Goal: Navigation & Orientation: Find specific page/section

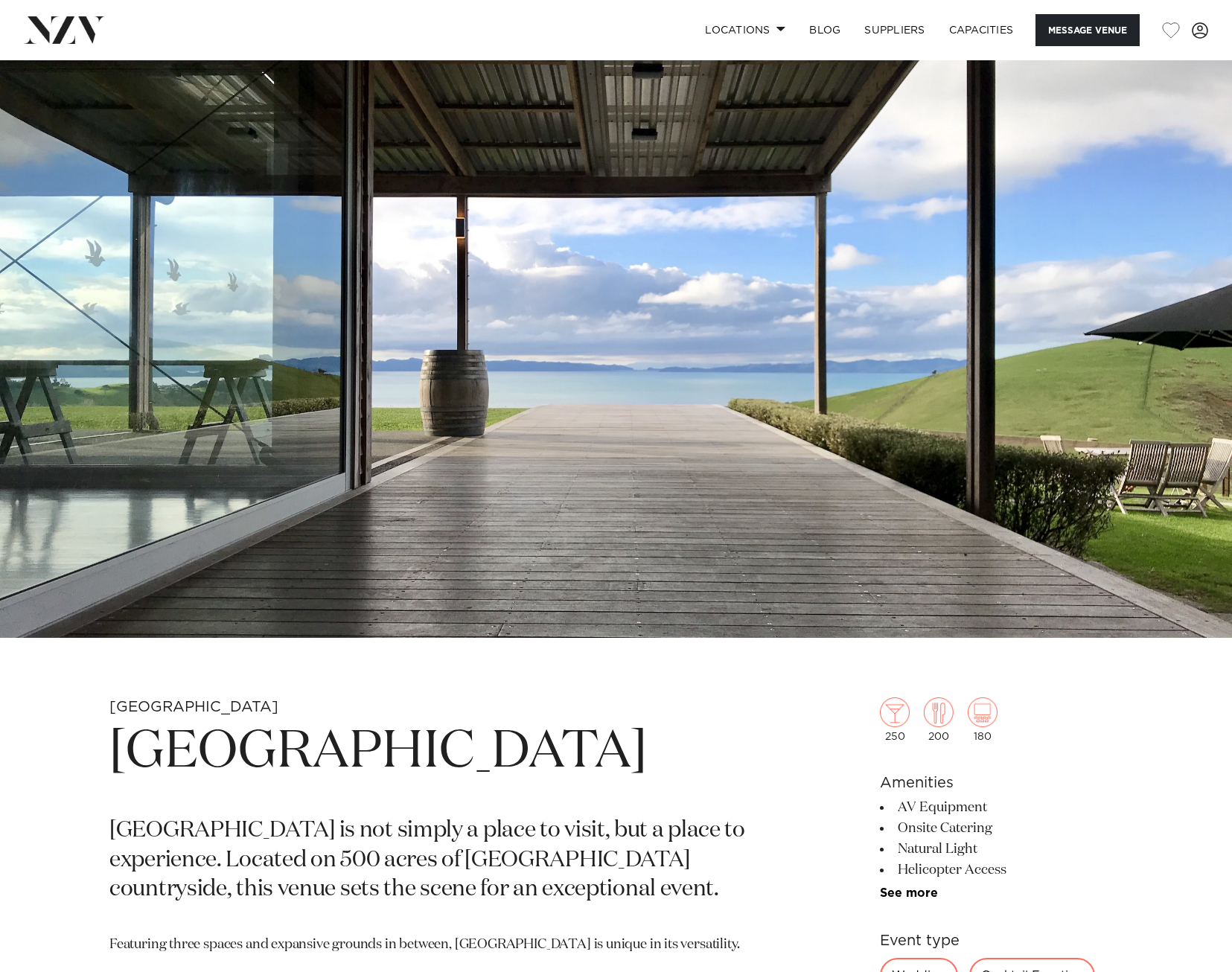
click at [85, 32] on img at bounding box center [64, 30] width 81 height 27
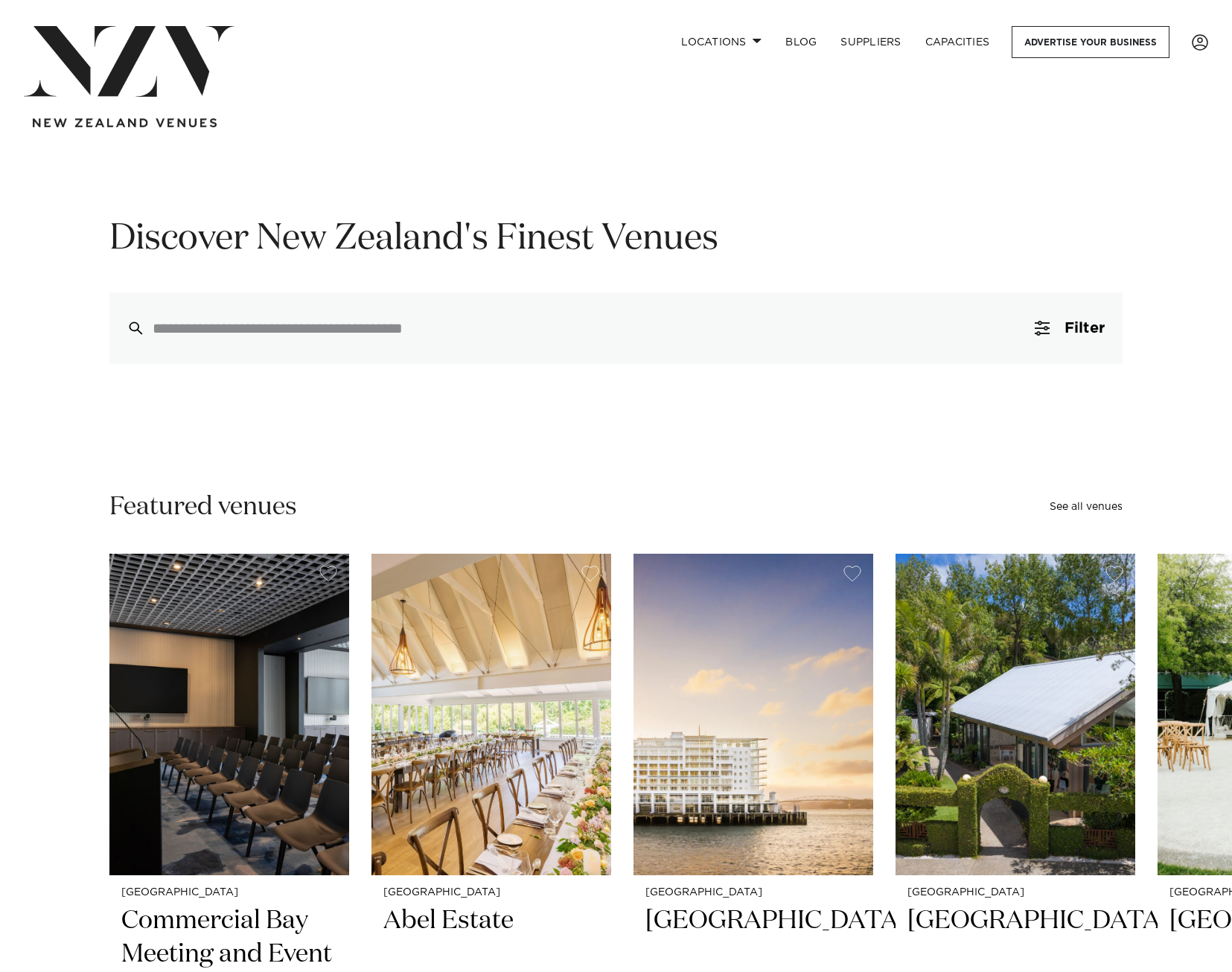
click at [148, 83] on img at bounding box center [129, 62] width 211 height 71
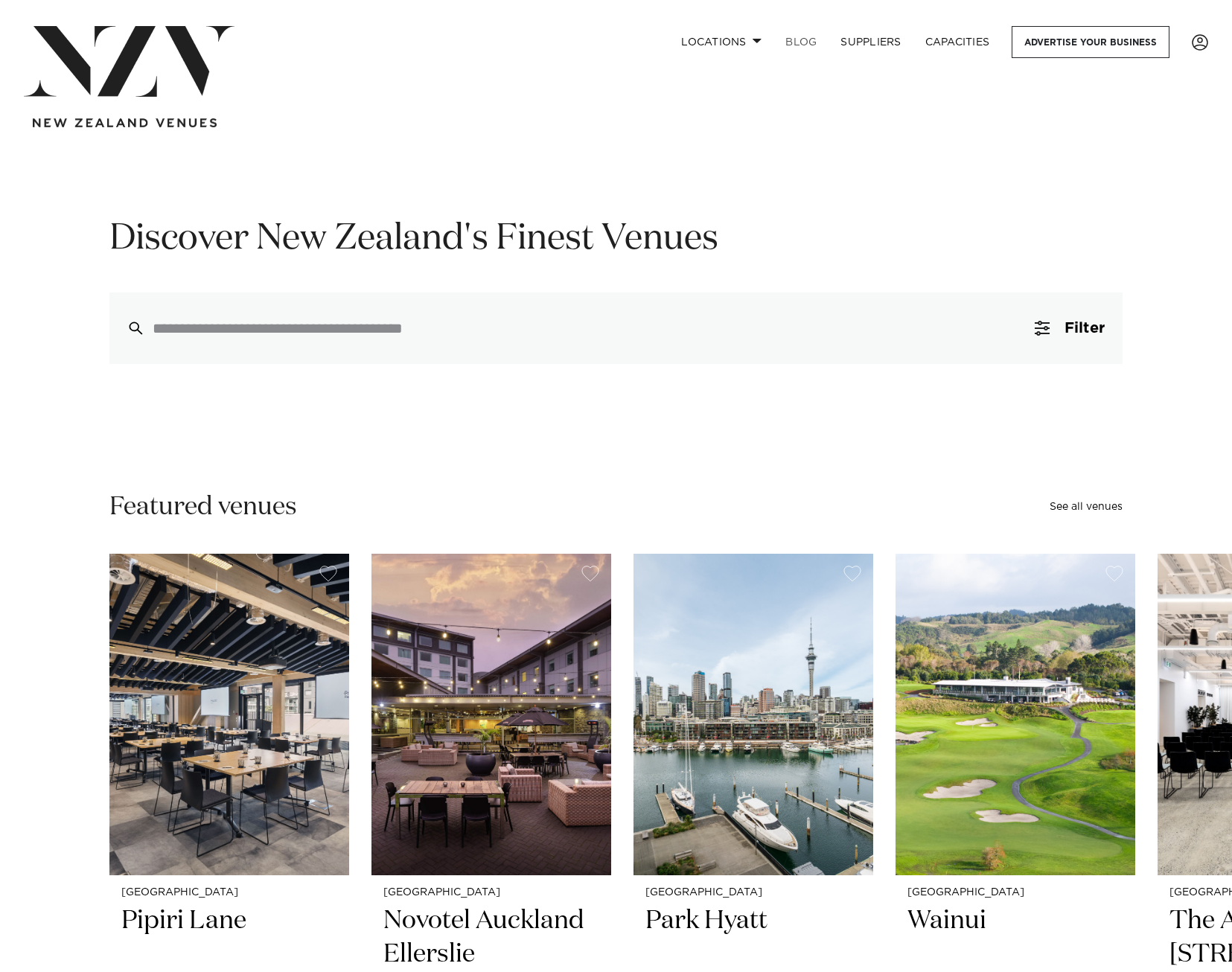
click at [803, 39] on link "BLOG" at bounding box center [801, 42] width 55 height 32
